Goal: Transaction & Acquisition: Purchase product/service

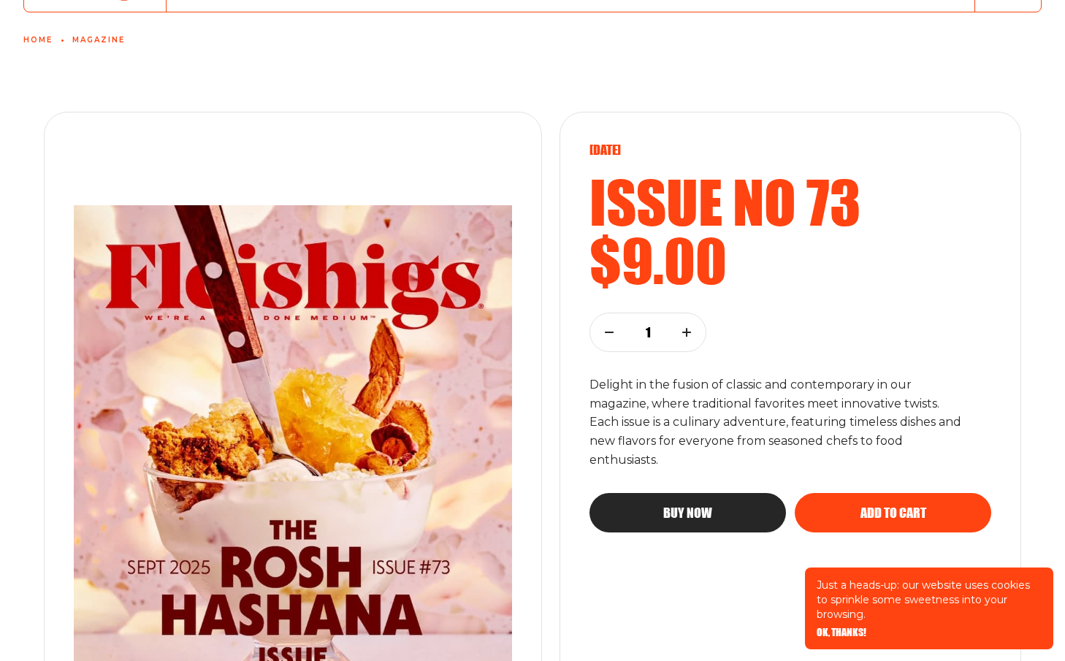
scroll to position [117, 0]
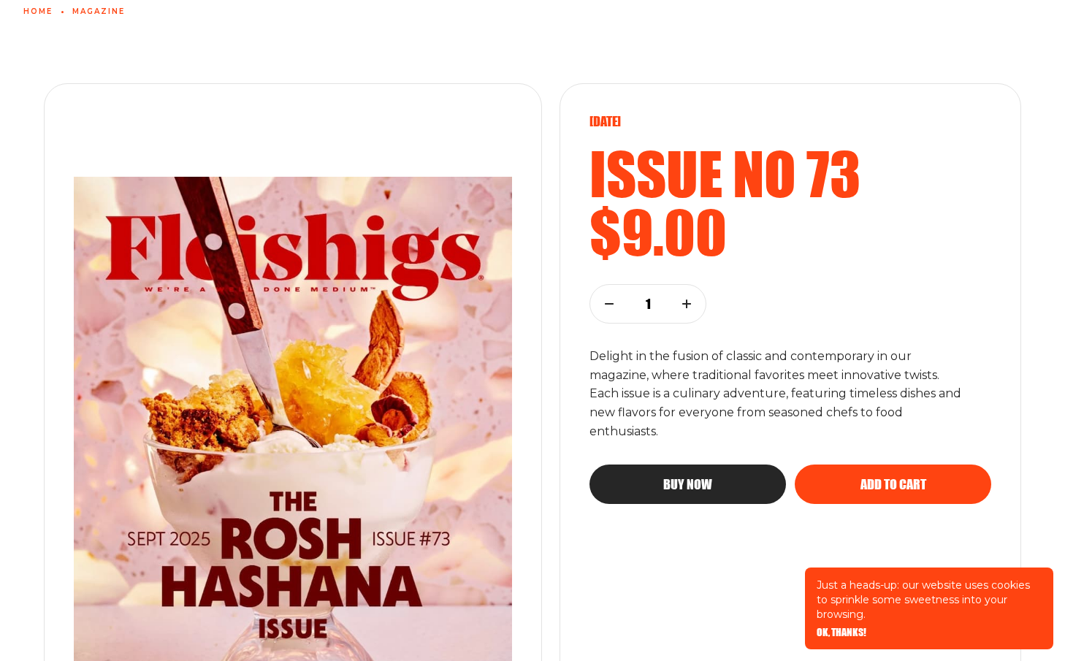
click at [741, 494] on button "Buy now" at bounding box center [687, 483] width 196 height 39
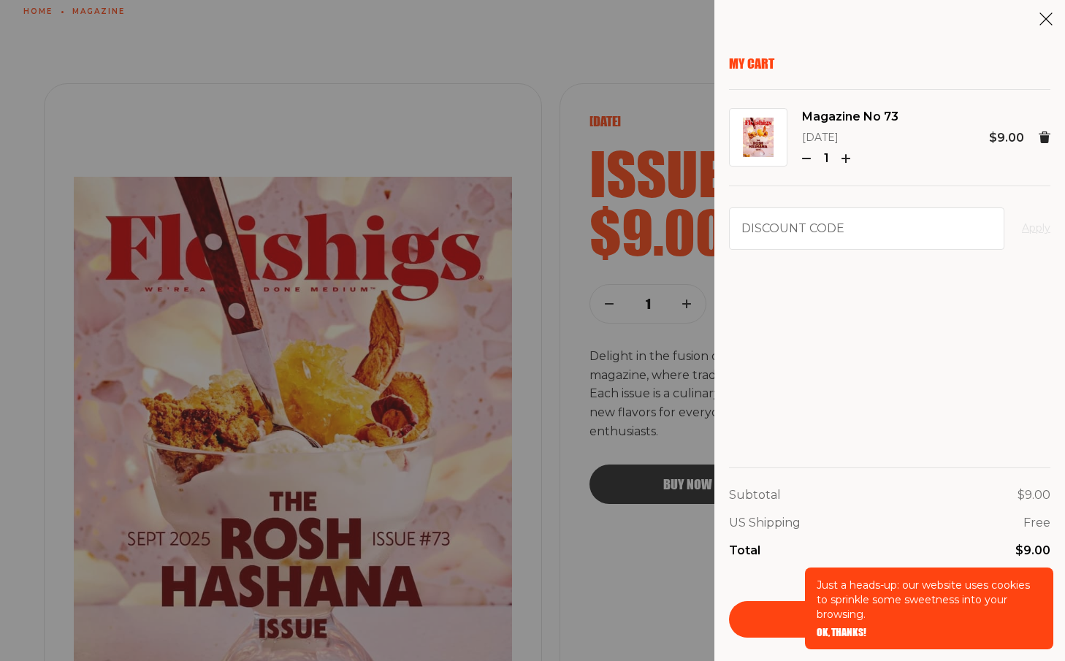
click at [1046, 20] on use at bounding box center [1046, 19] width 12 height 12
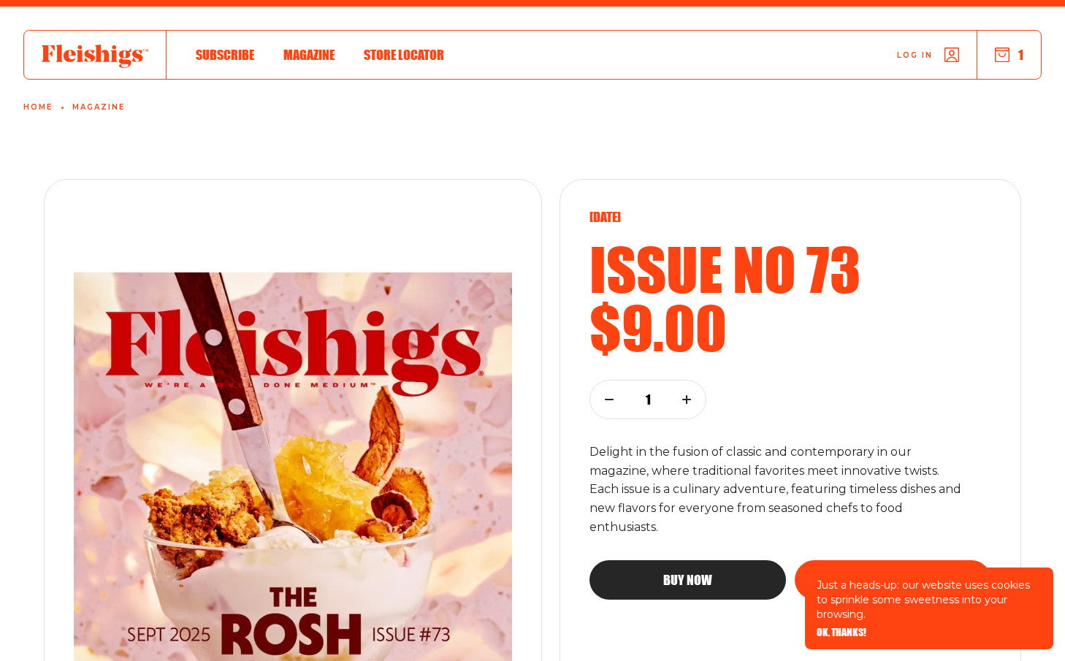
scroll to position [0, 0]
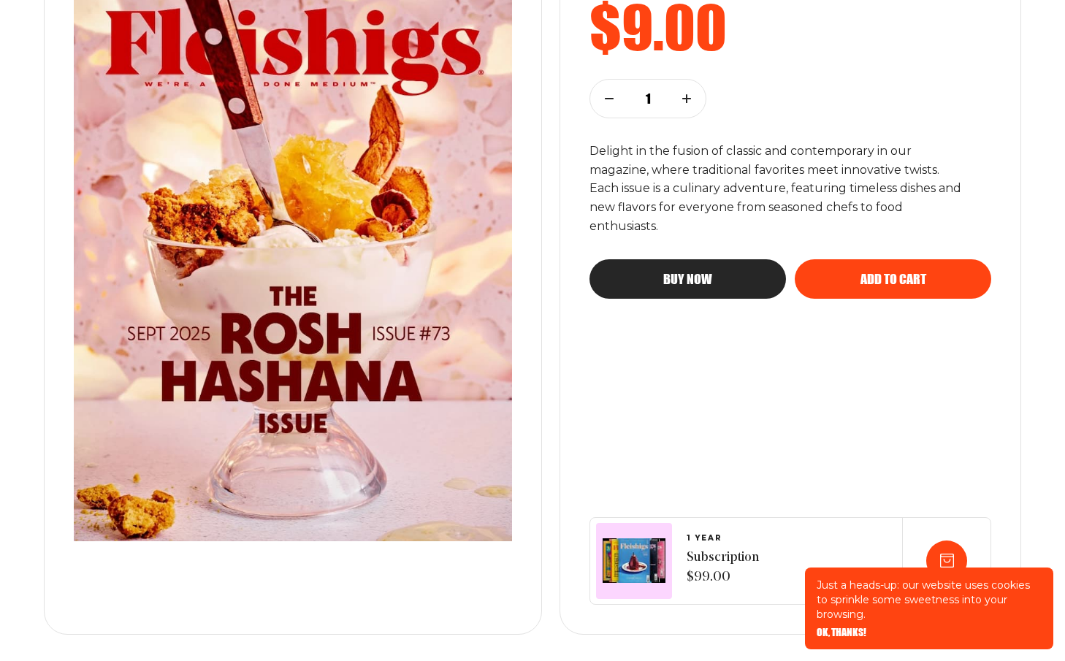
scroll to position [321, 0]
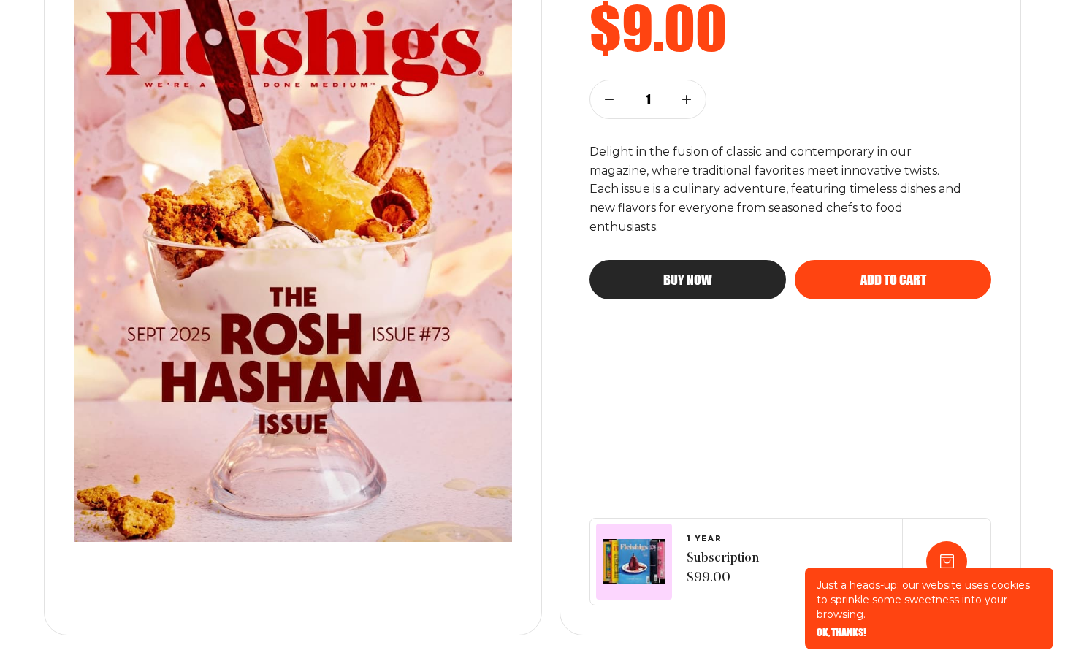
click at [740, 281] on div "Buy now" at bounding box center [688, 279] width 138 height 13
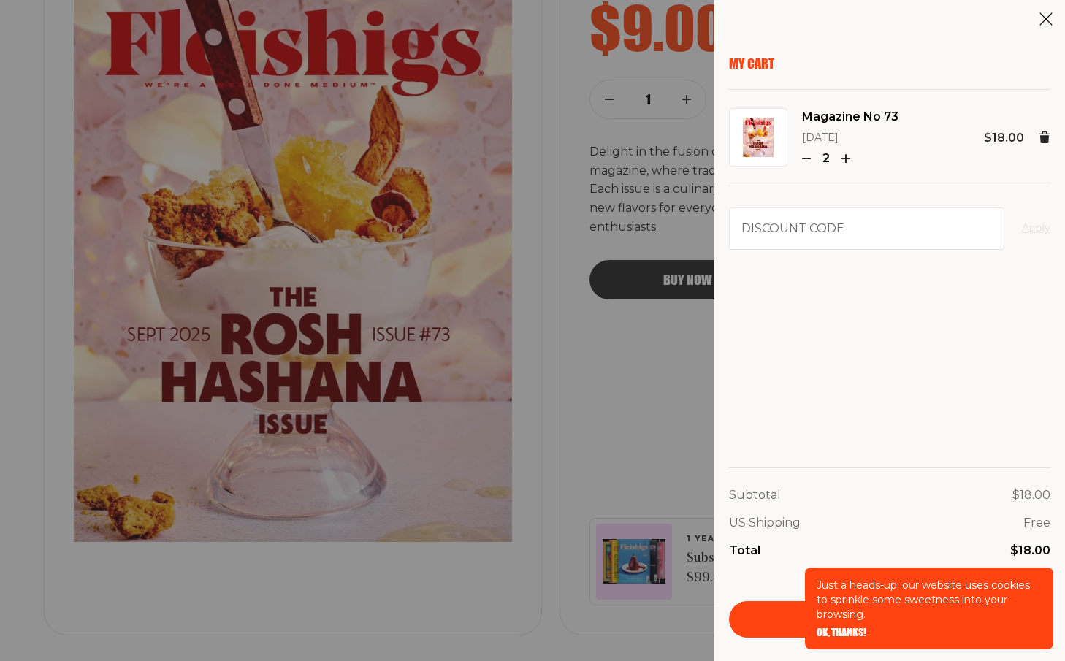
click at [808, 144] on p "[DATE]" at bounding box center [850, 138] width 96 height 18
click at [808, 151] on div "2" at bounding box center [850, 158] width 96 height 19
click at [806, 156] on icon "button" at bounding box center [806, 158] width 9 height 9
click at [742, 564] on div "Subtotal $9.00 US Shipping Free Total $9.00" at bounding box center [889, 522] width 321 height 110
click at [749, 631] on link "Checkout" at bounding box center [889, 619] width 321 height 37
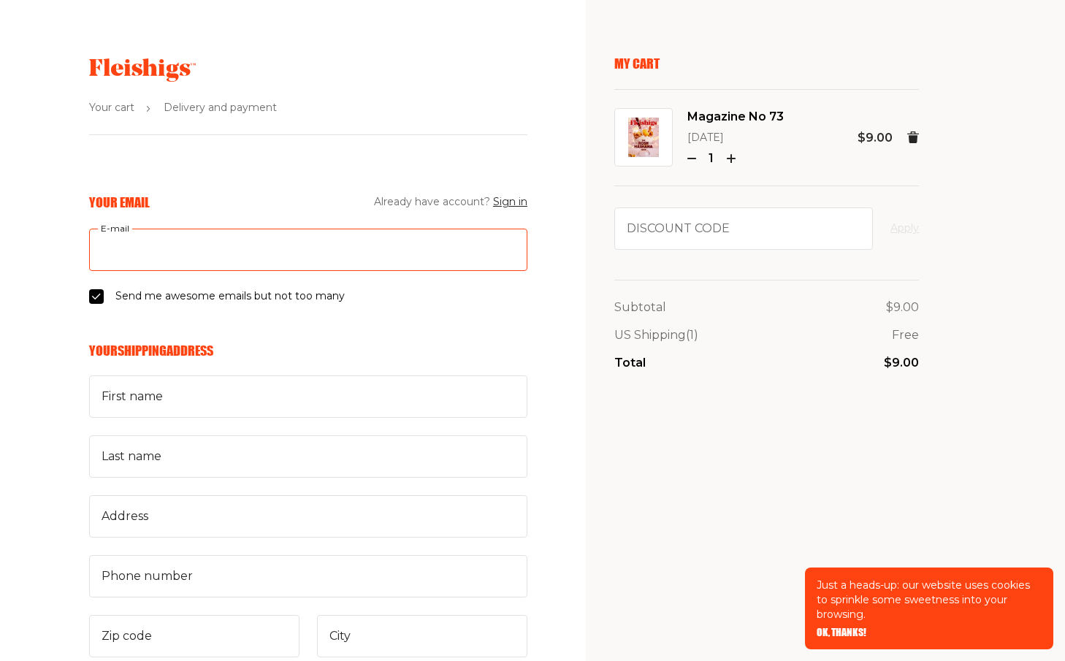
click at [334, 242] on input "E-mail" at bounding box center [308, 250] width 438 height 42
type input "dimitrak@mac.com"
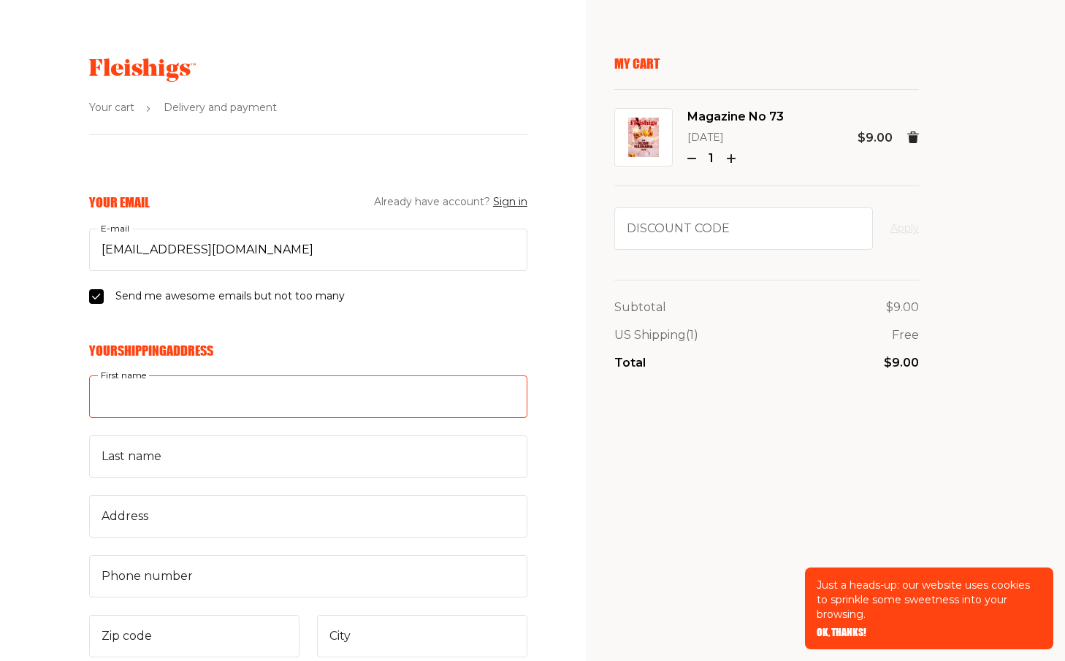
type input "Dimitra"
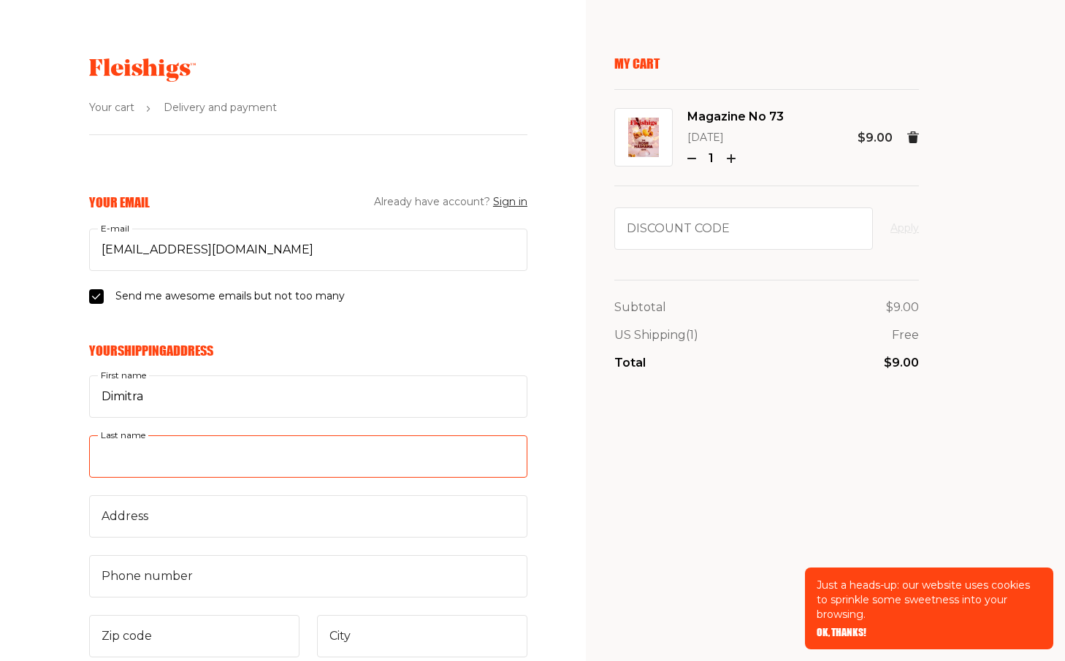
type input "Kessenides"
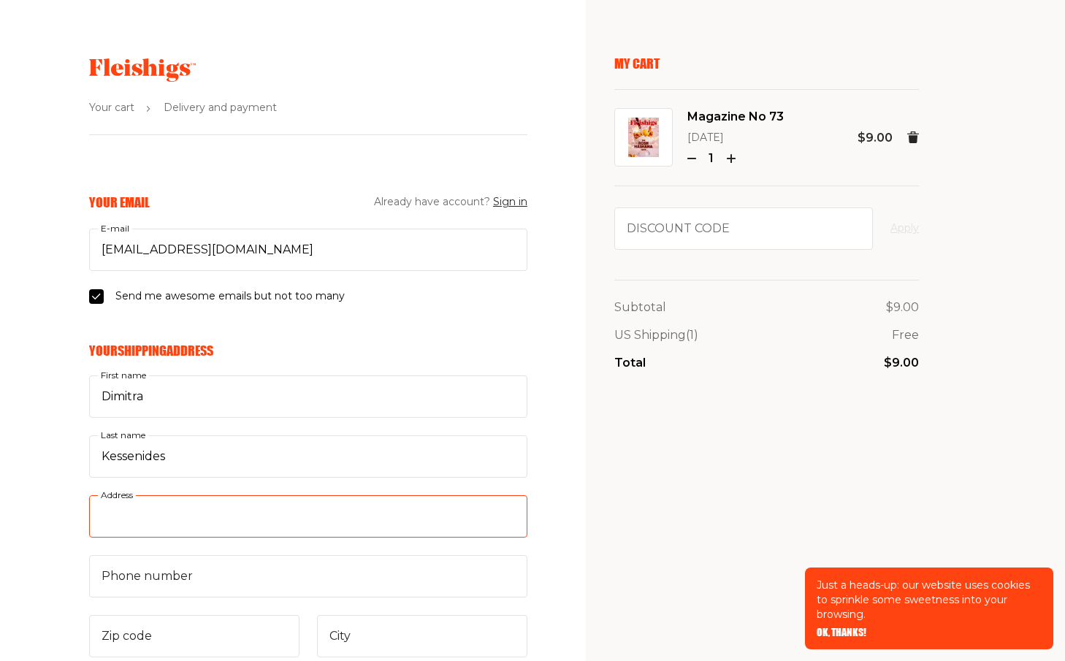
type input "371 Summit Street"
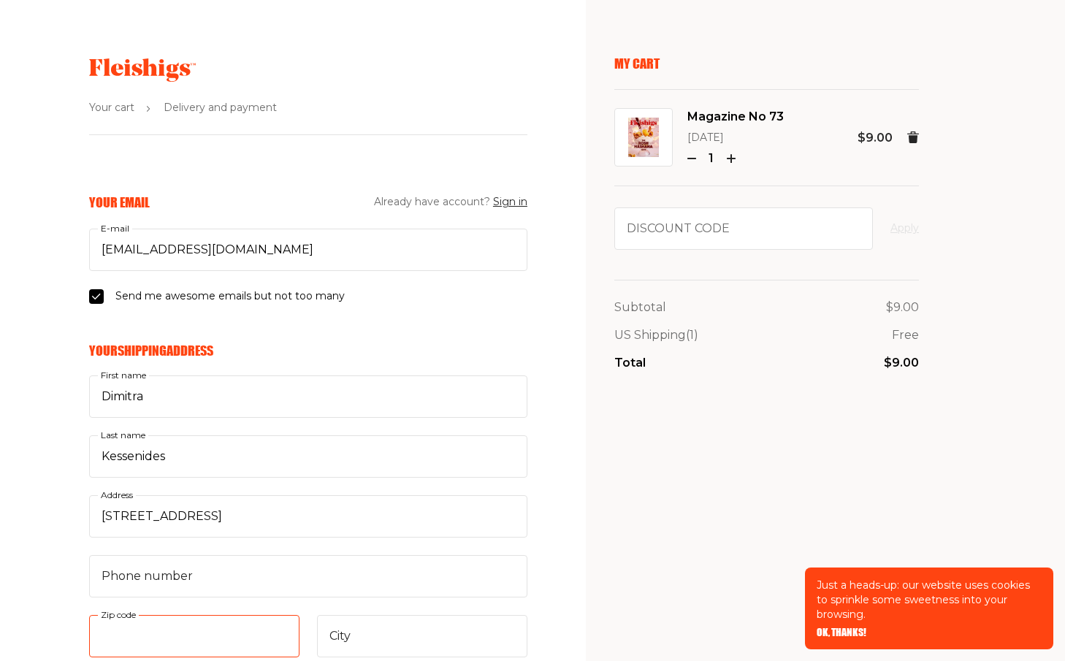
type input "07648"
type input "Norwood"
select select "US"
select select "New Jersey"
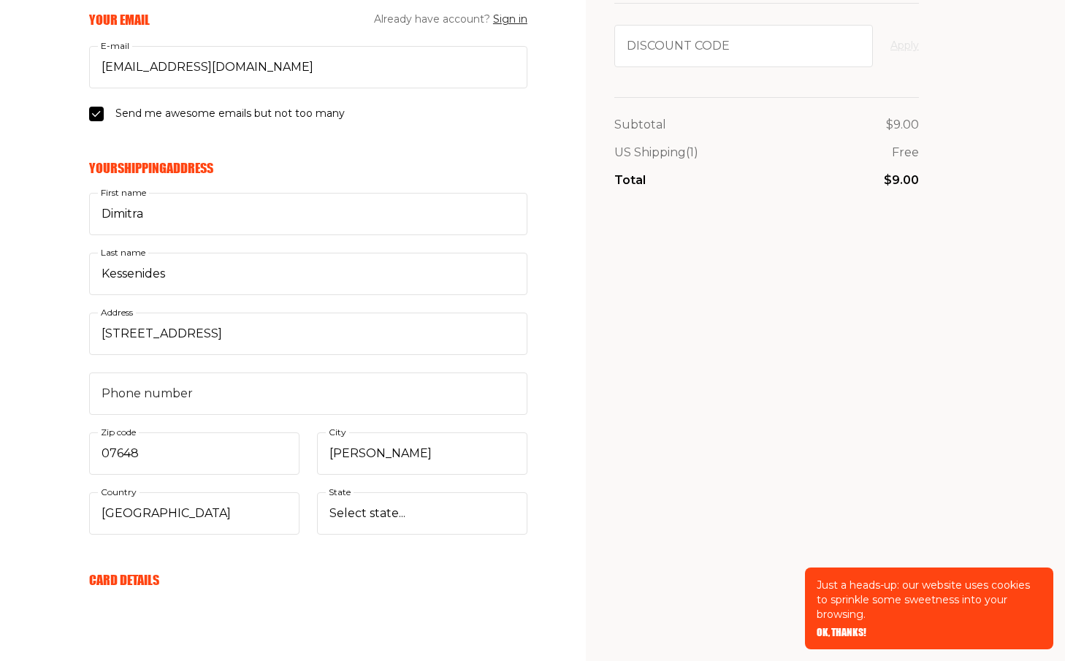
scroll to position [204, 0]
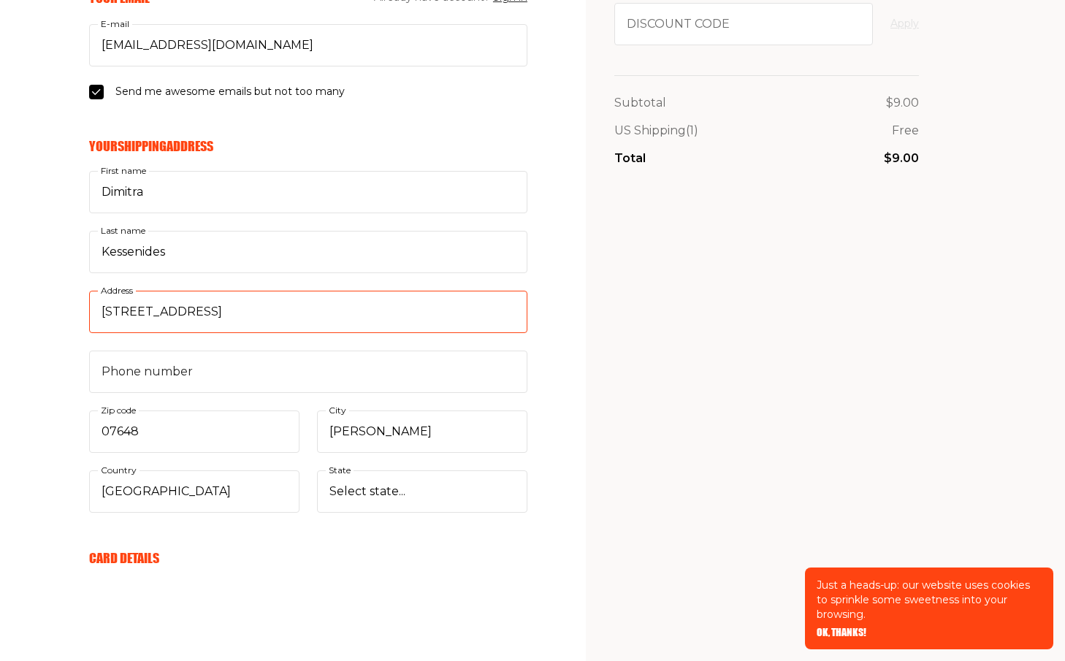
click at [361, 313] on input "371 Summit Street" at bounding box center [308, 312] width 438 height 42
type input "333 East 43rd Street, Apt. 704"
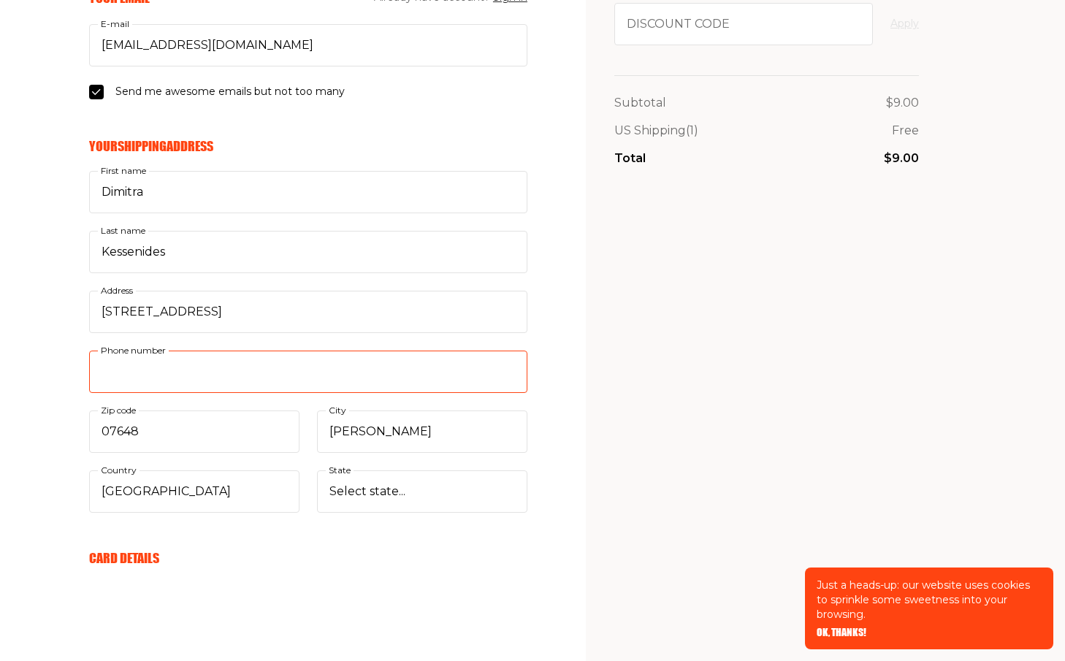
click at [270, 384] on input "Phone number" at bounding box center [308, 372] width 438 height 42
type input "9173196252"
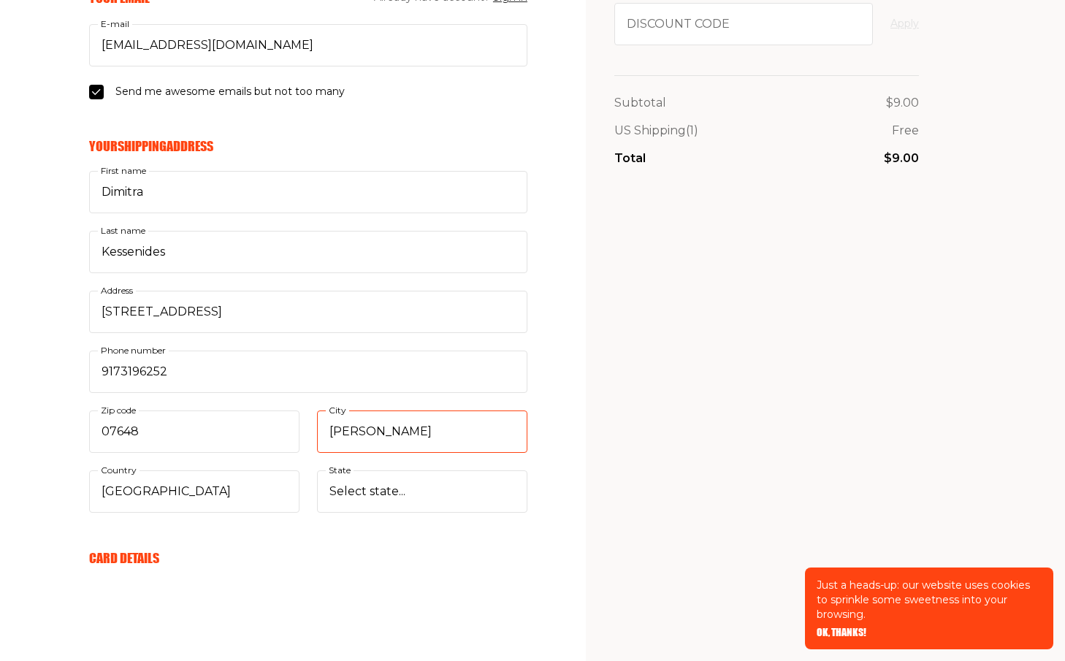
click at [341, 434] on input "Norwood" at bounding box center [422, 431] width 210 height 42
type input "New York"
click at [196, 435] on input "07648" at bounding box center [194, 431] width 210 height 42
type input "10017"
click at [377, 479] on select "Select state... Alabama Alaska American Samoa Arizona Arkansas California Color…" at bounding box center [422, 491] width 210 height 42
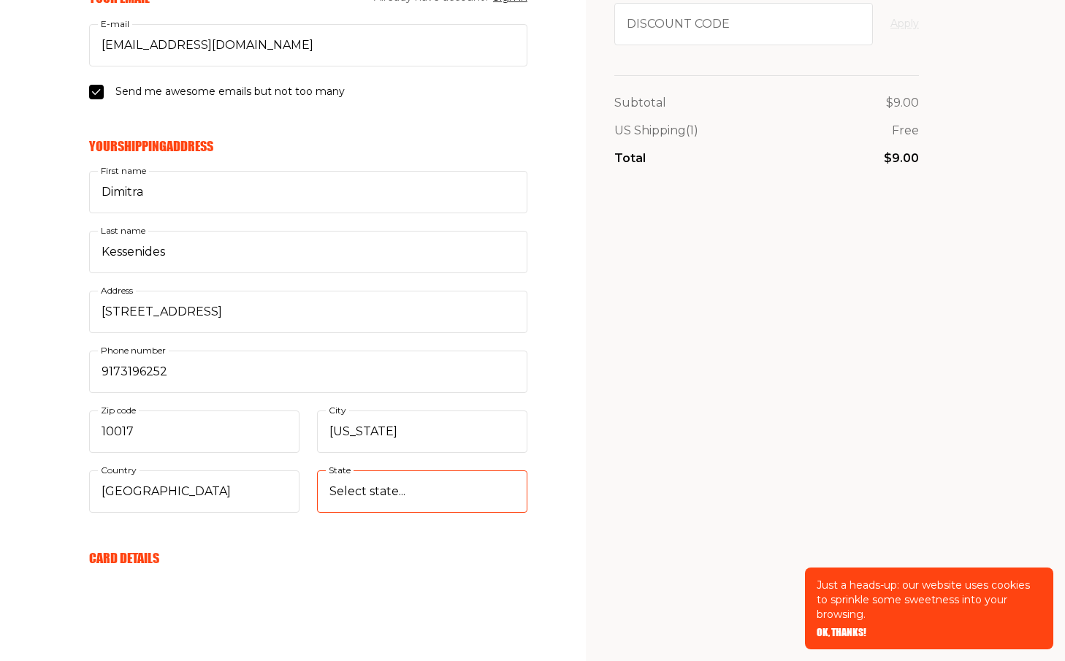
select select "New York"
click at [317, 470] on select "Select state... Alabama Alaska American Samoa Arizona Arkansas California Color…" at bounding box center [422, 491] width 210 height 42
click at [790, 504] on div "My Cart Magazine No 73 September 2025 1 $9.00 Discount code Apply Subtotal $9.0…" at bounding box center [766, 476] width 305 height 1250
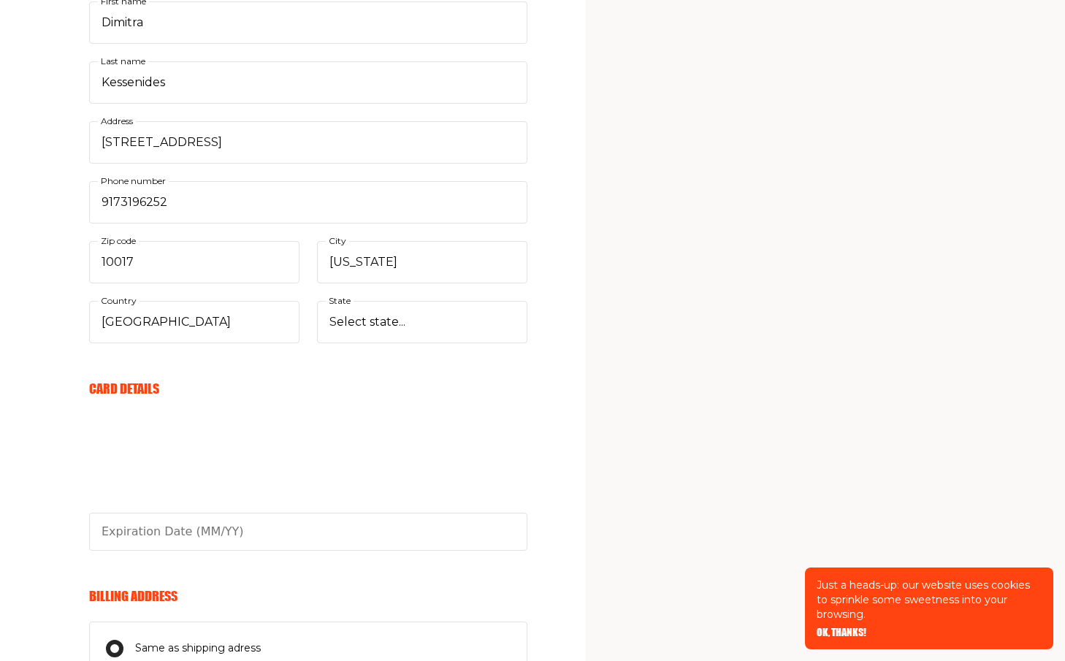
scroll to position [380, 0]
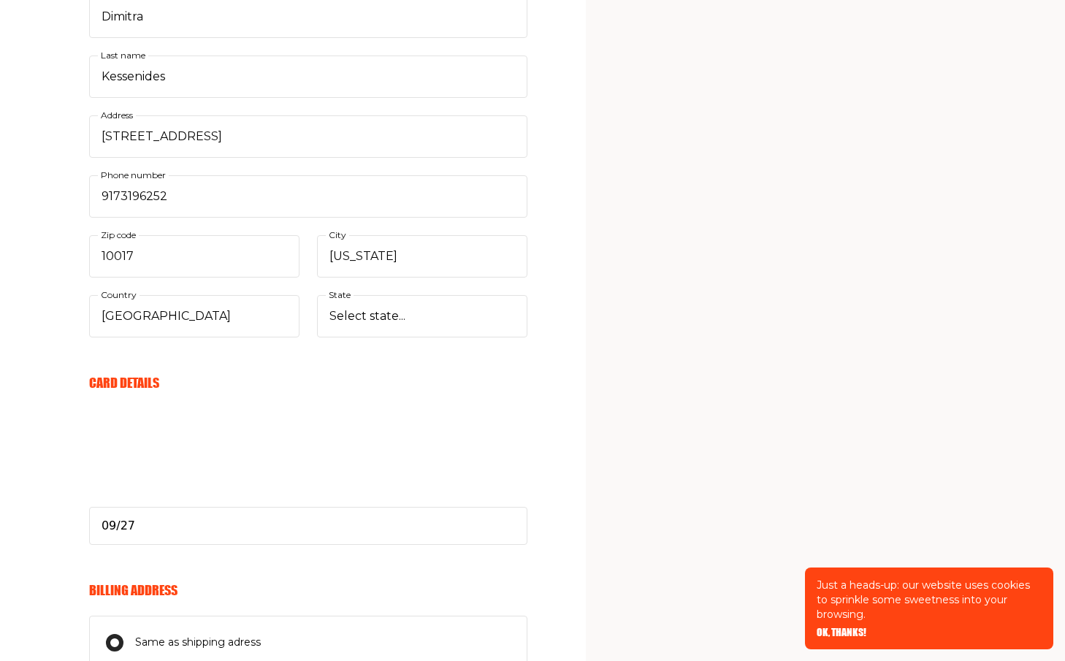
click at [701, 307] on div "My Cart Magazine No 73 September 2025 1 $9.00 Discount code Apply Subtotal $9.0…" at bounding box center [766, 301] width 305 height 1250
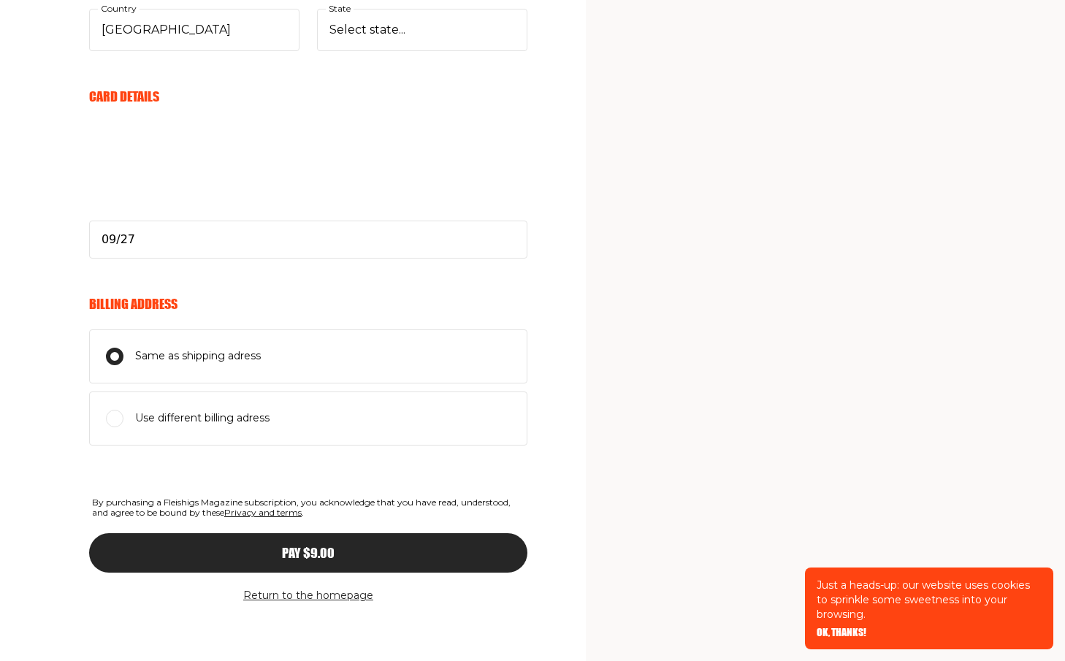
scroll to position [667, 0]
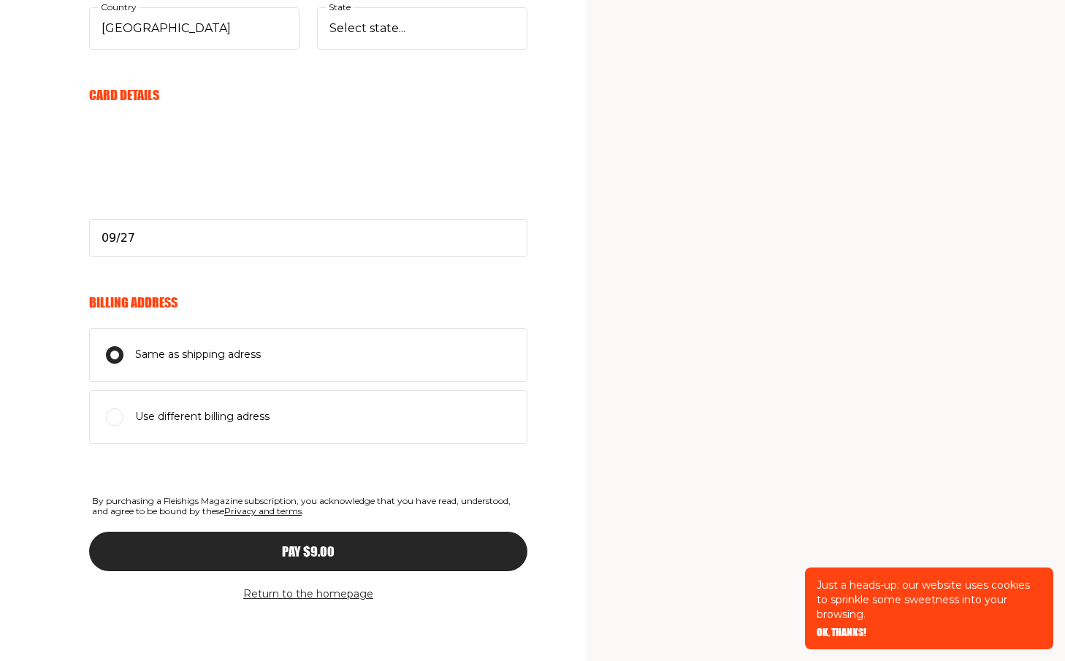
click at [284, 545] on span "Pay $9.00" at bounding box center [308, 538] width 53 height 13
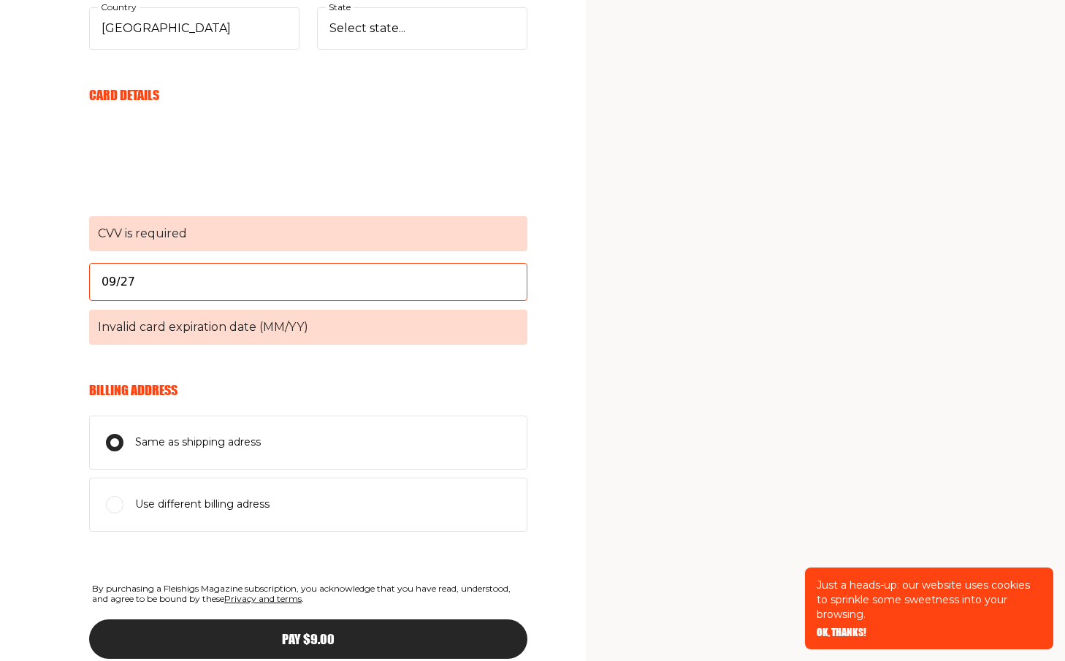
click at [159, 283] on input "09/27" at bounding box center [308, 282] width 438 height 38
click at [150, 235] on span "CVV is required" at bounding box center [308, 233] width 438 height 35
click at [622, 176] on div "My Cart Magazine No 73 September 2025 1 $9.00 Discount code Apply Subtotal $9.0…" at bounding box center [766, 57] width 305 height 1338
click at [115, 238] on span "CVV is required" at bounding box center [308, 233] width 438 height 35
click at [105, 283] on input "09/27" at bounding box center [308, 282] width 438 height 38
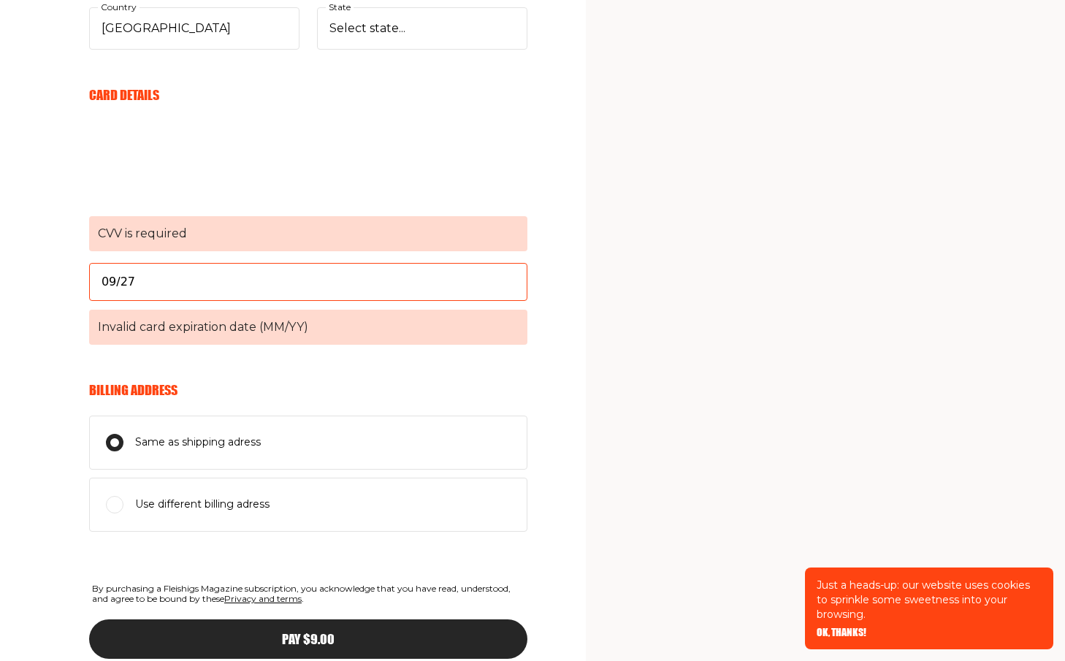
click at [614, 342] on div "My Cart Magazine No 73 September 2025 1 $9.00 Discount code Apply Subtotal $9.0…" at bounding box center [766, 57] width 305 height 1338
click at [646, 386] on div "My Cart Magazine No 73 September 2025 1 $9.00 Discount code Apply Subtotal $9.0…" at bounding box center [766, 57] width 305 height 1338
click at [346, 645] on div "Pay $9.00" at bounding box center [308, 638] width 380 height 13
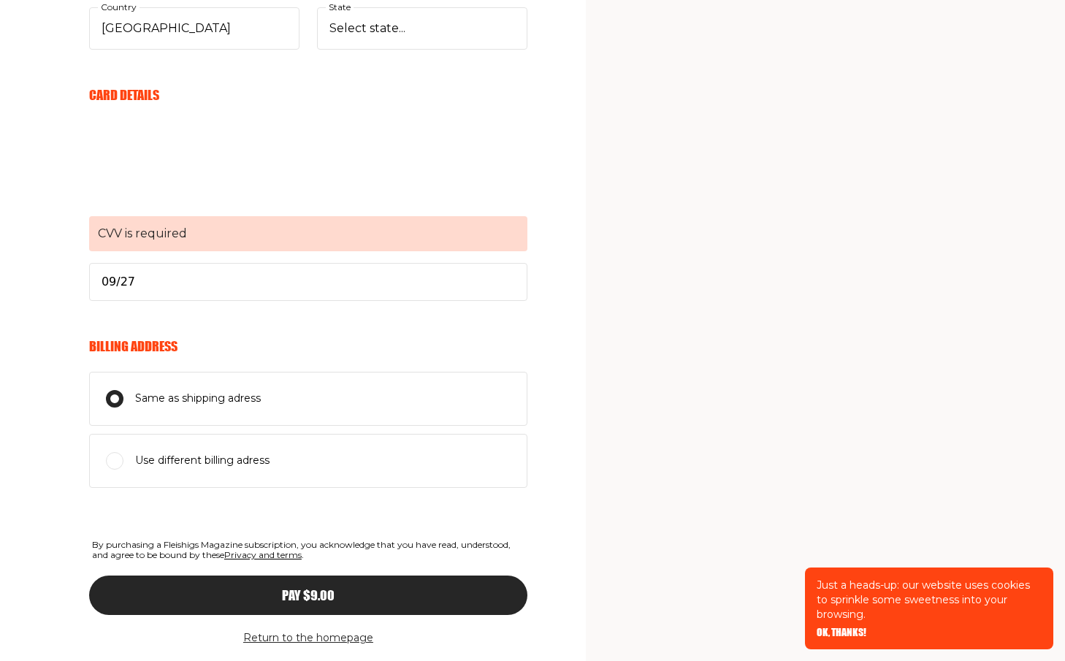
click at [597, 524] on aside "My Cart Magazine No 73 September 2025 1 $9.00 Discount code Apply Subtotal $9.0…" at bounding box center [825, 19] width 479 height 1373
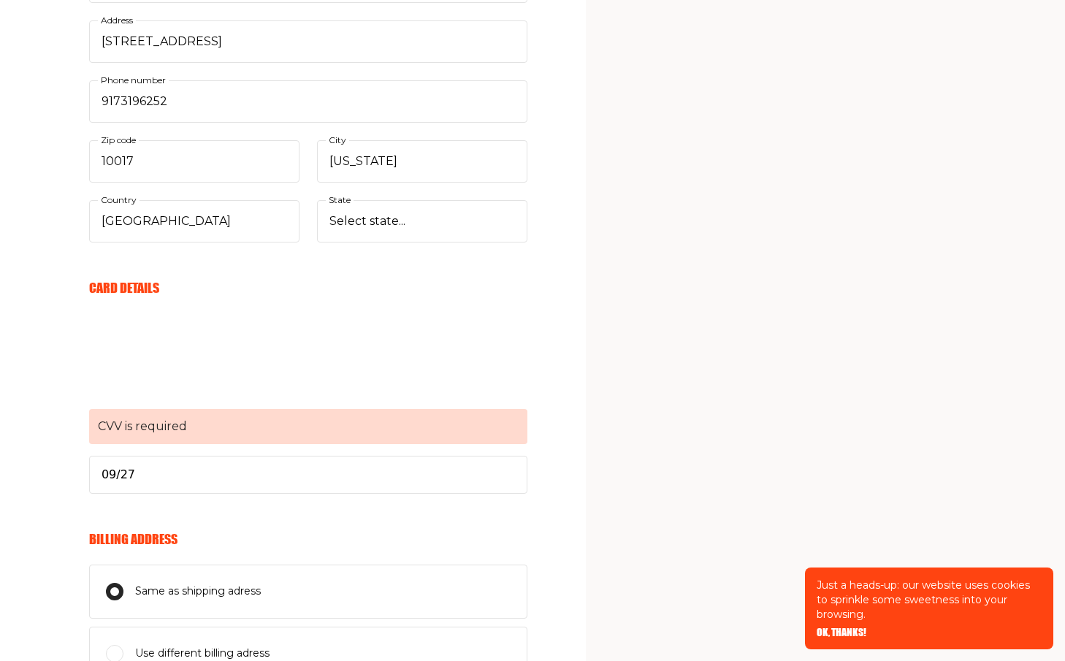
scroll to position [526, 0]
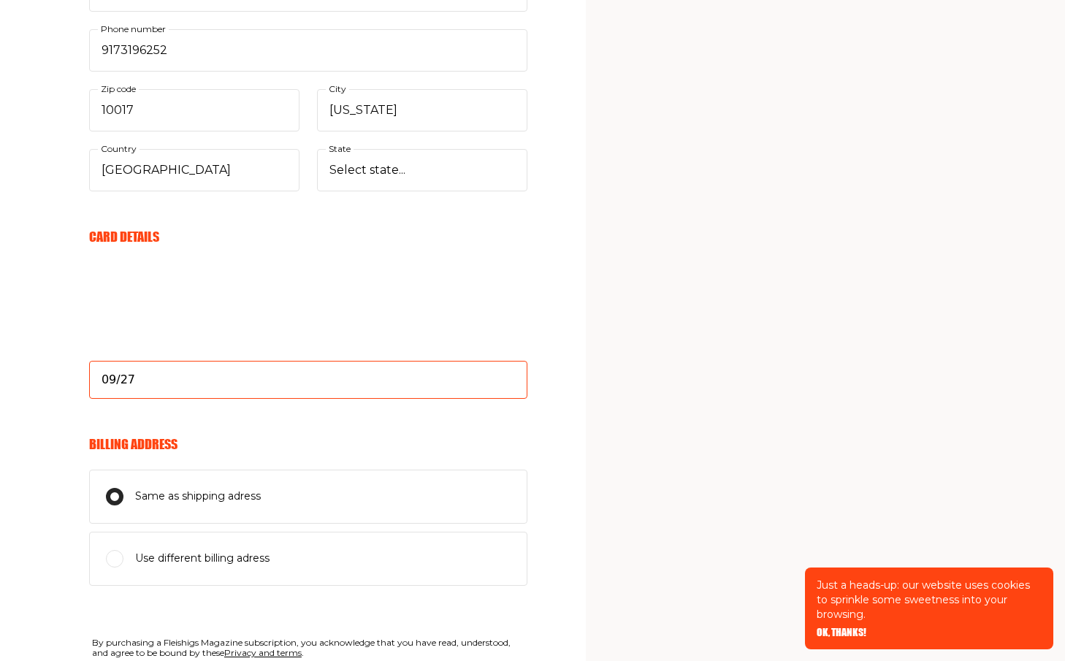
click at [159, 372] on input "09/27" at bounding box center [308, 380] width 438 height 38
type input "09/27"
click at [558, 465] on section "Your cart Delivery and payment Your Email Already have account? Sign in dimitra…" at bounding box center [532, 138] width 1065 height 1329
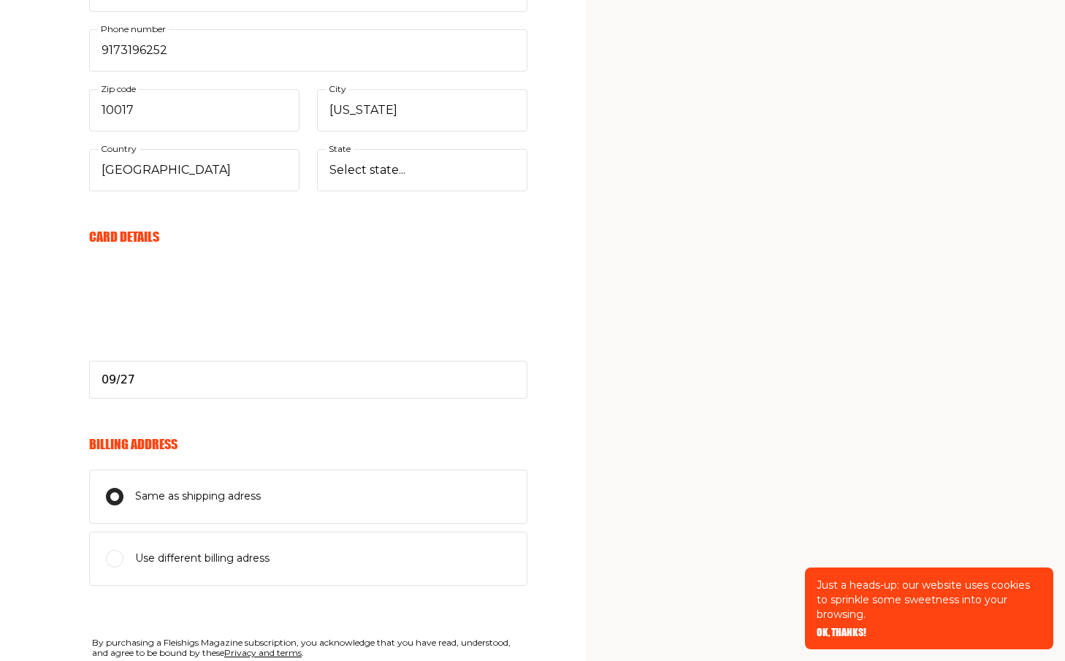
click at [112, 562] on input "Use different billing adress" at bounding box center [115, 559] width 18 height 18
radio input "true"
click at [118, 490] on input "Same as shipping adress" at bounding box center [115, 497] width 18 height 18
radio input "true"
click at [548, 500] on section "Your cart Delivery and payment Your Email Already have account? Sign in dimitra…" at bounding box center [532, 138] width 1065 height 1329
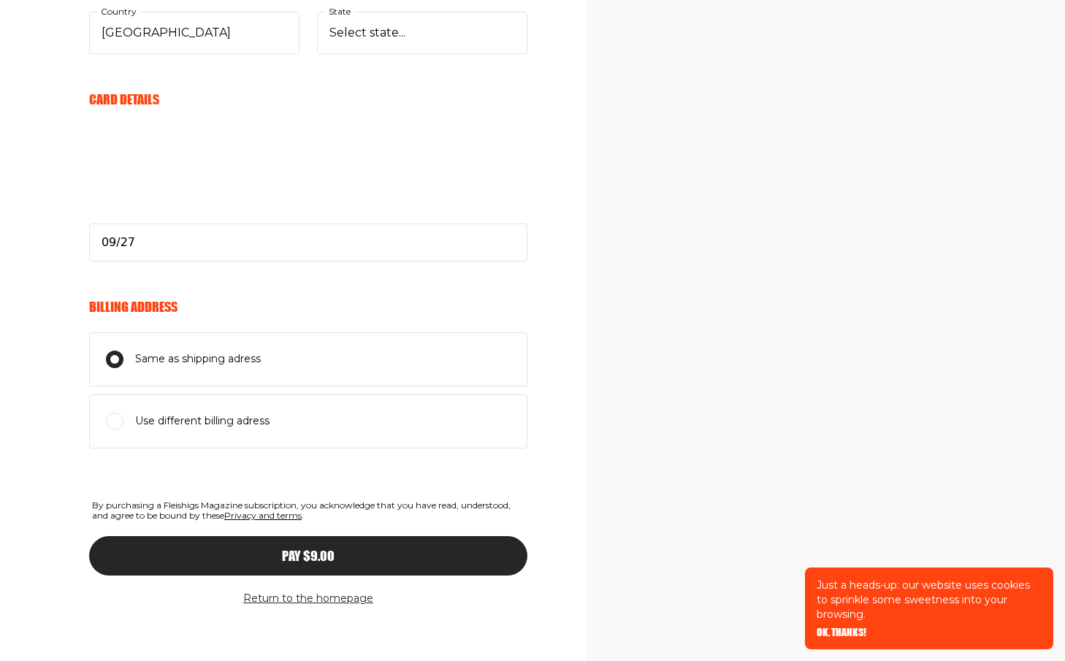
scroll to position [667, 0]
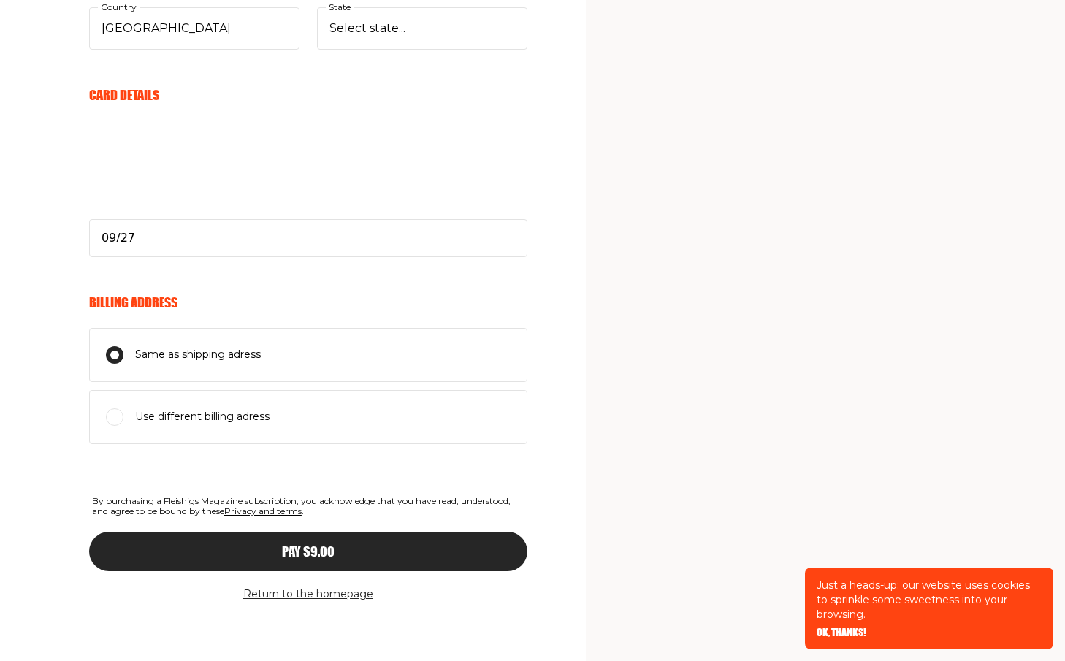
click at [318, 545] on span "Pay $9.00" at bounding box center [308, 538] width 53 height 13
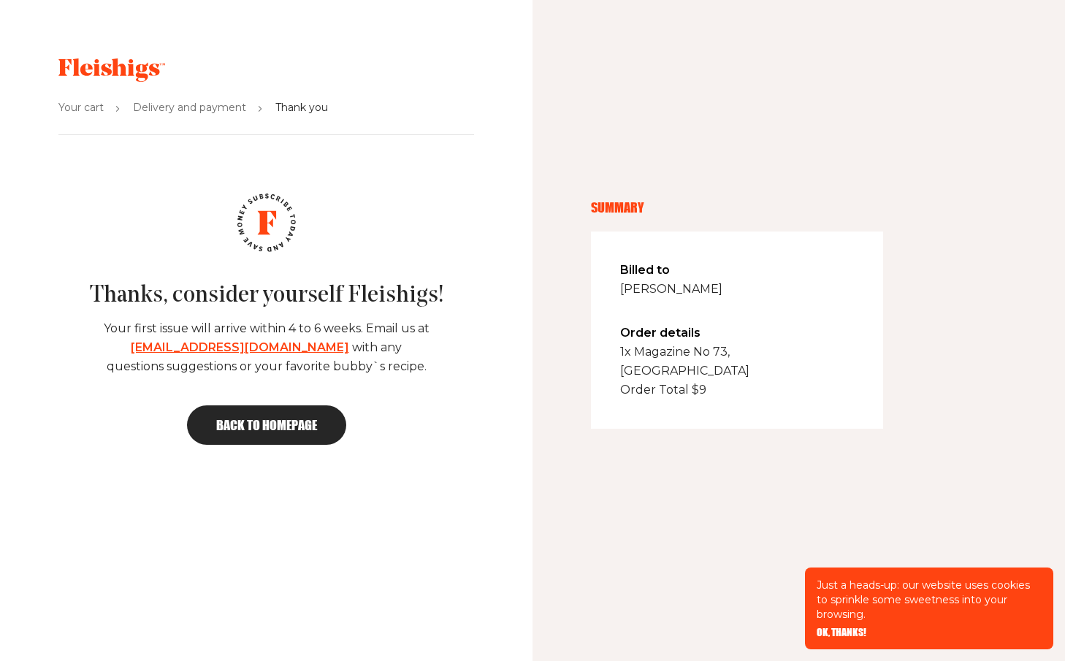
click at [290, 437] on link "Back to homepage" at bounding box center [266, 424] width 159 height 39
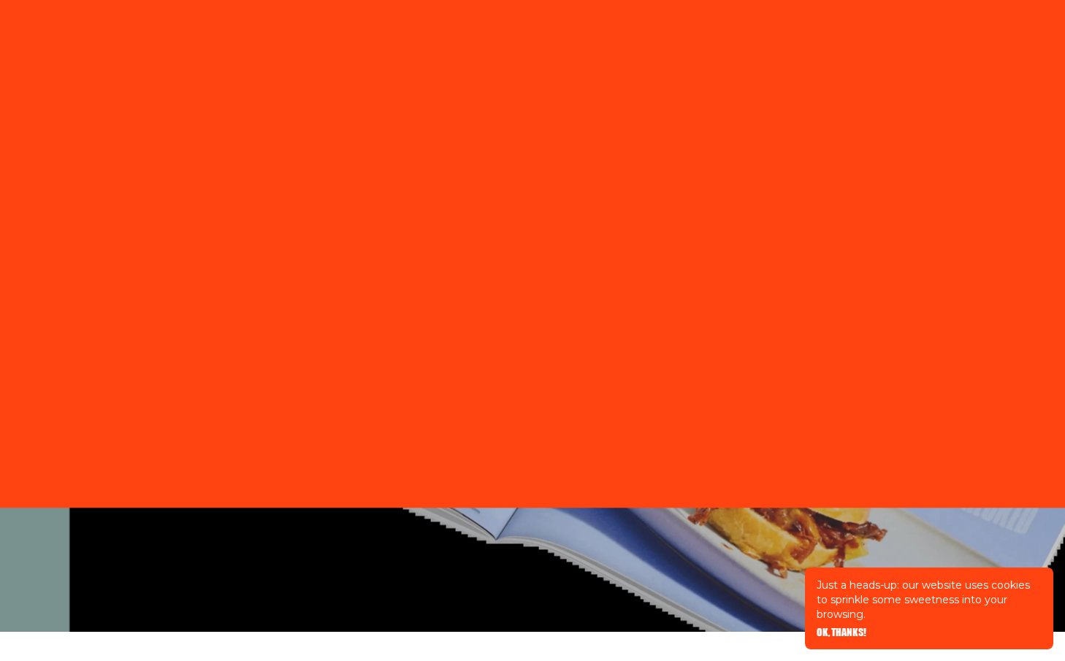
scroll to position [87, 0]
